Goal: Transaction & Acquisition: Download file/media

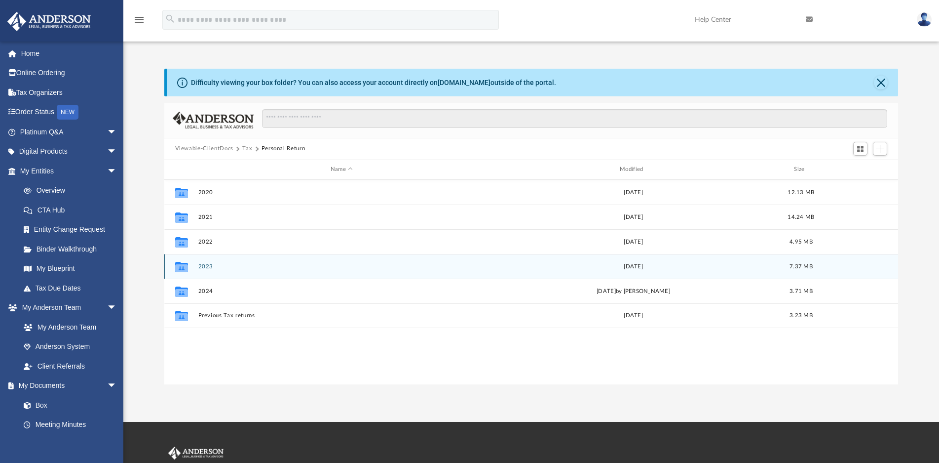
scroll to position [216, 726]
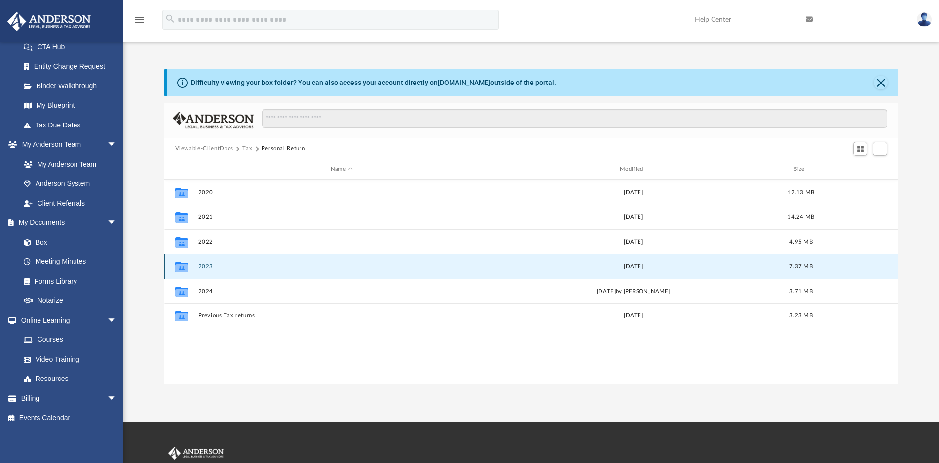
click at [207, 267] on button "2023" at bounding box center [341, 266] width 287 height 6
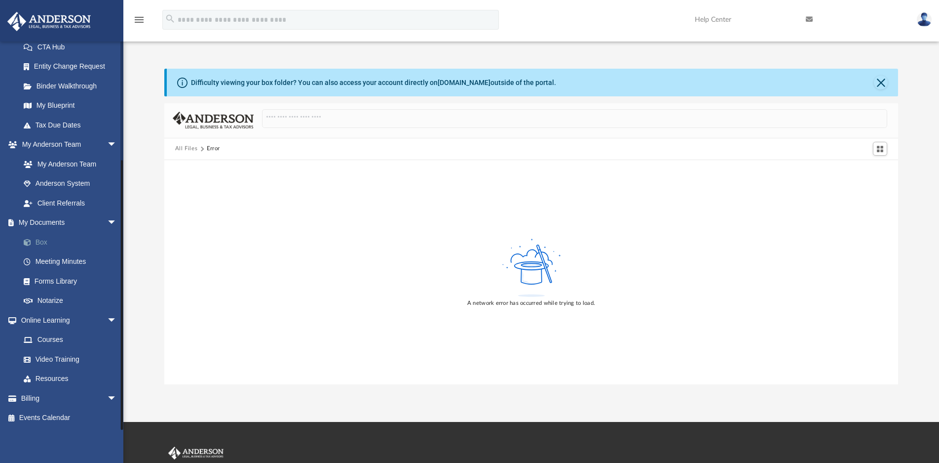
click at [40, 239] on link "Box" at bounding box center [73, 242] width 118 height 20
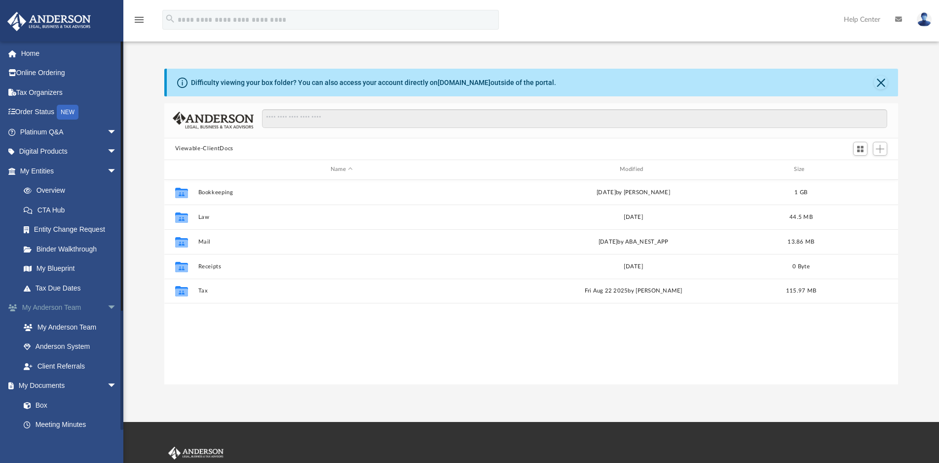
scroll to position [216, 726]
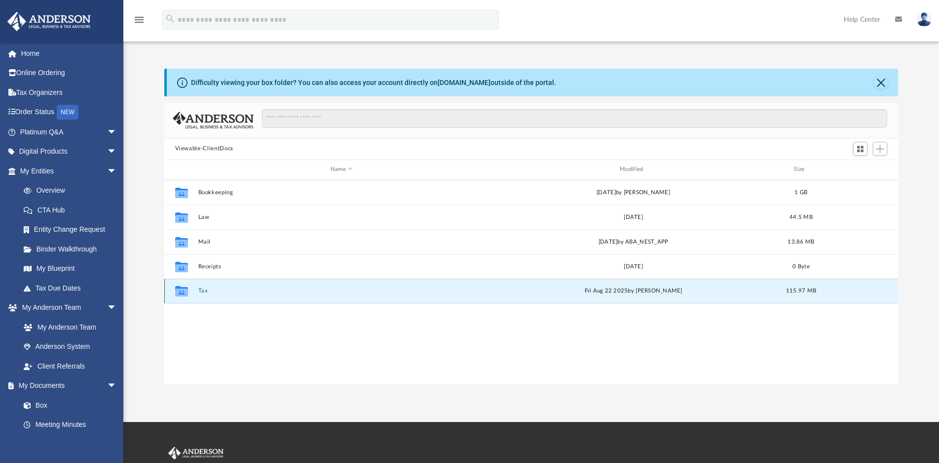
click at [202, 290] on button "Tax" at bounding box center [341, 290] width 287 height 6
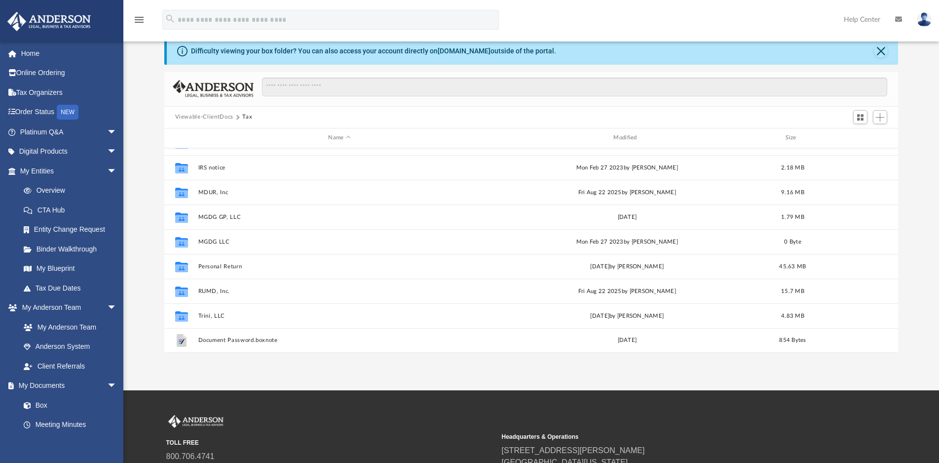
scroll to position [49, 0]
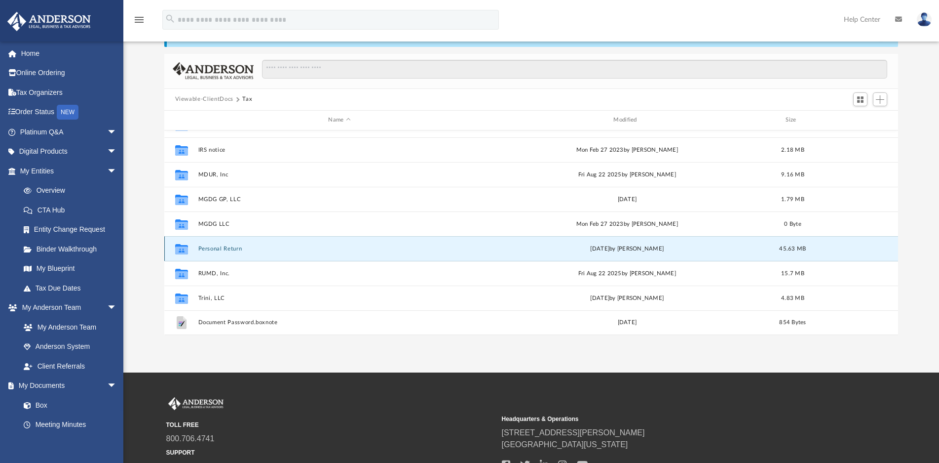
click at [231, 251] on button "Personal Return" at bounding box center [339, 248] width 283 height 6
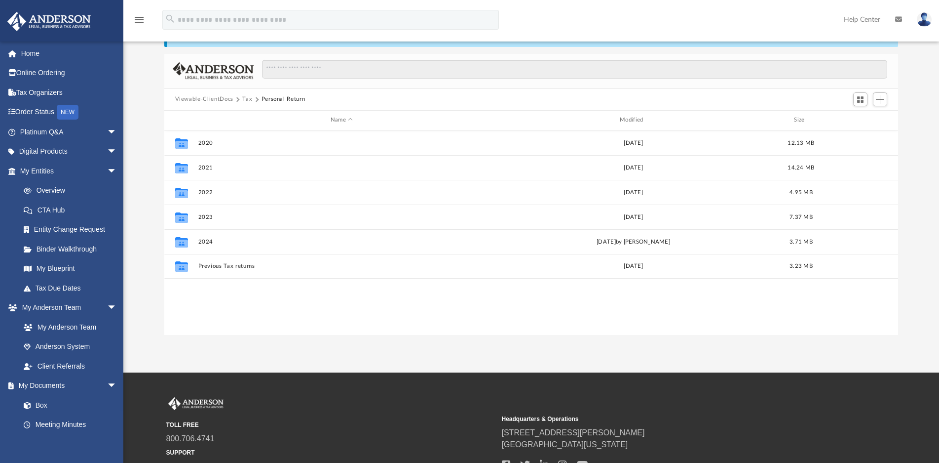
scroll to position [0, 0]
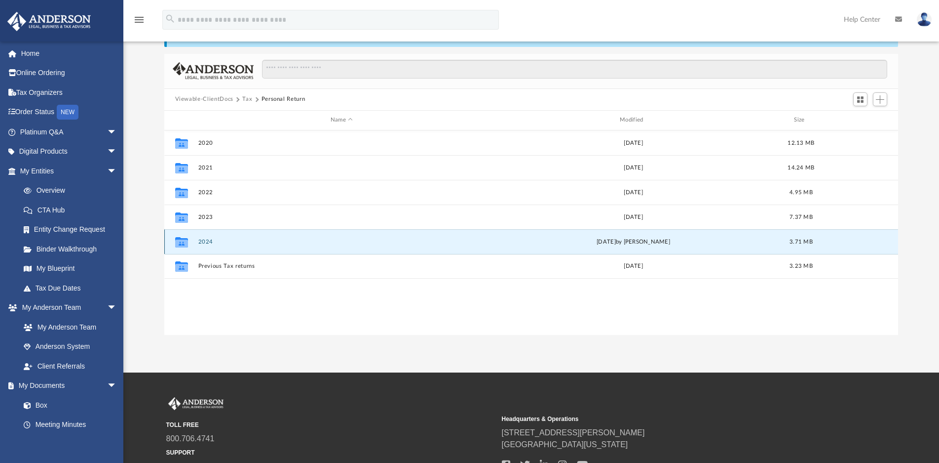
click at [207, 242] on button "2024" at bounding box center [341, 241] width 287 height 6
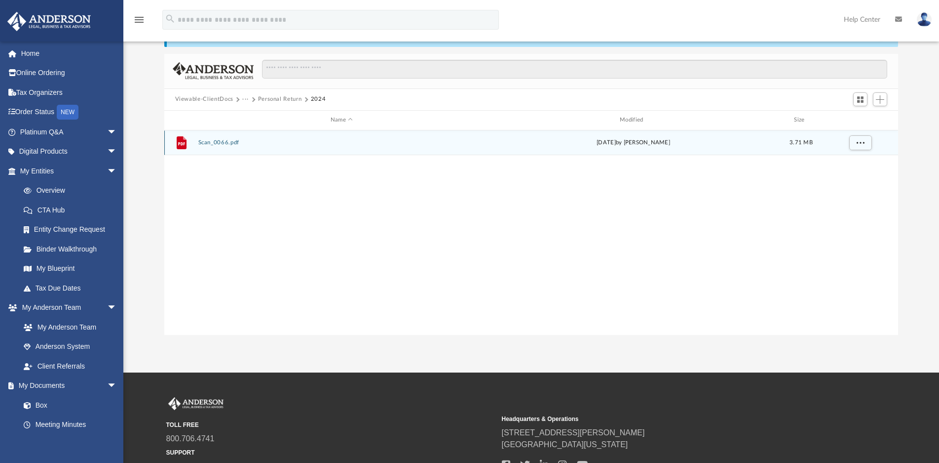
click at [220, 142] on button "Scan_0066.pdf" at bounding box center [341, 142] width 287 height 6
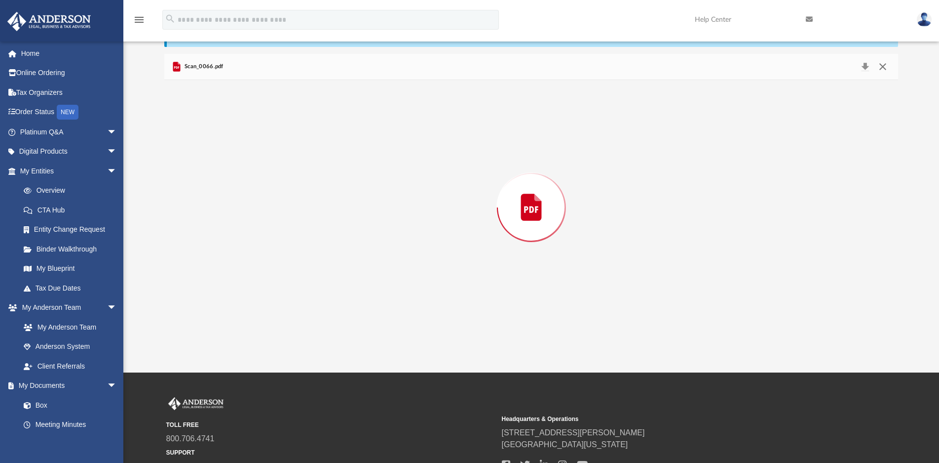
click at [883, 68] on button "Close" at bounding box center [883, 67] width 18 height 14
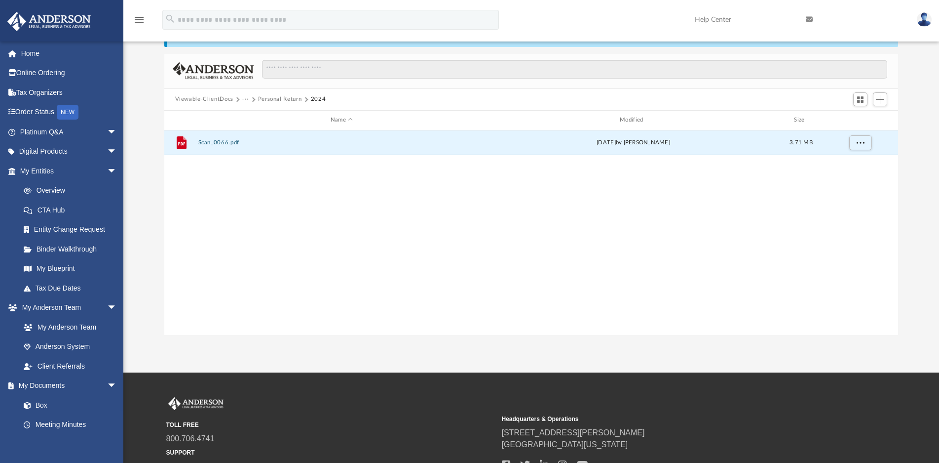
click at [277, 95] on button "Personal Return" at bounding box center [280, 99] width 44 height 9
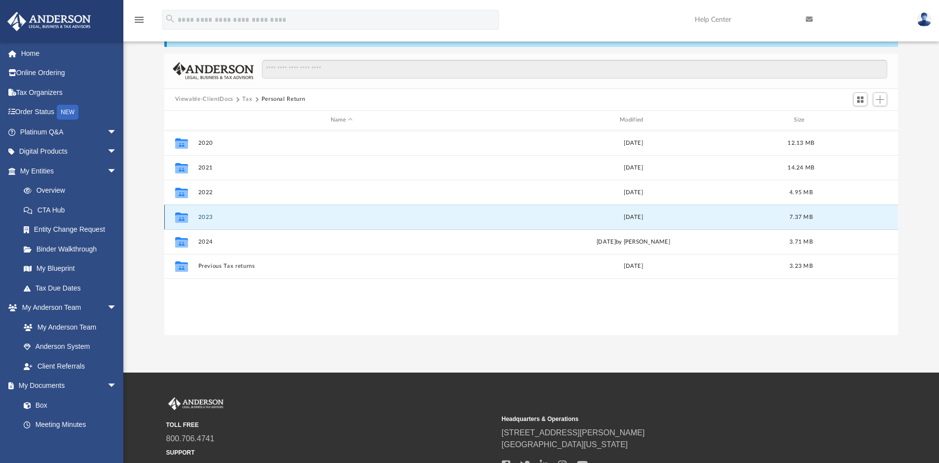
click at [204, 214] on button "2023" at bounding box center [341, 217] width 287 height 6
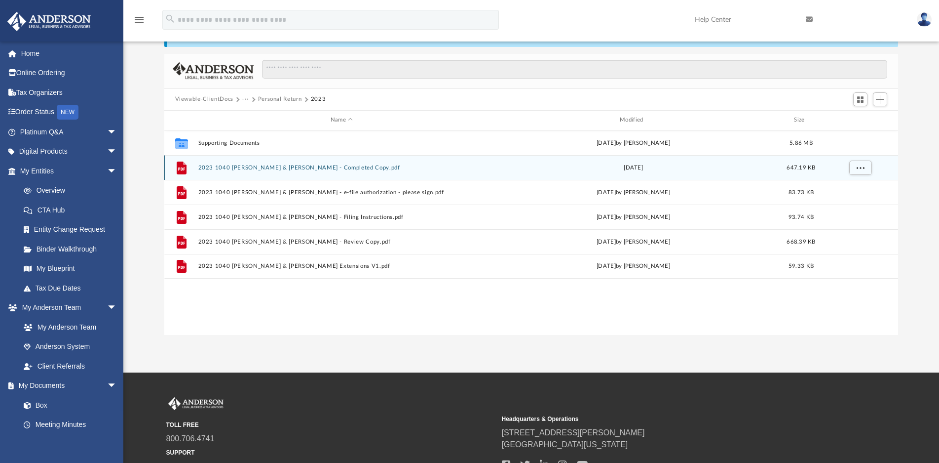
click at [320, 167] on button "2023 1040 Garib, Ravi & Urvashi - Completed Copy.pdf" at bounding box center [341, 167] width 287 height 6
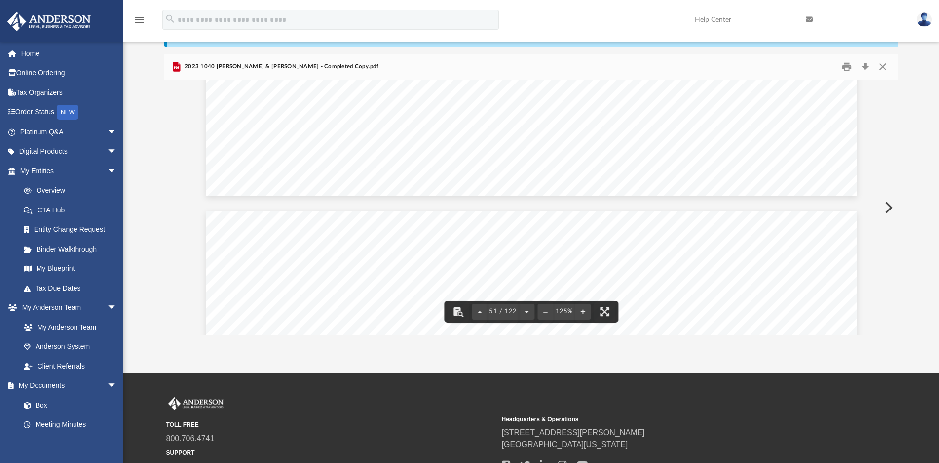
scroll to position [29986, 0]
click at [866, 70] on button "Download" at bounding box center [865, 66] width 18 height 15
